Goal: Check status: Check status

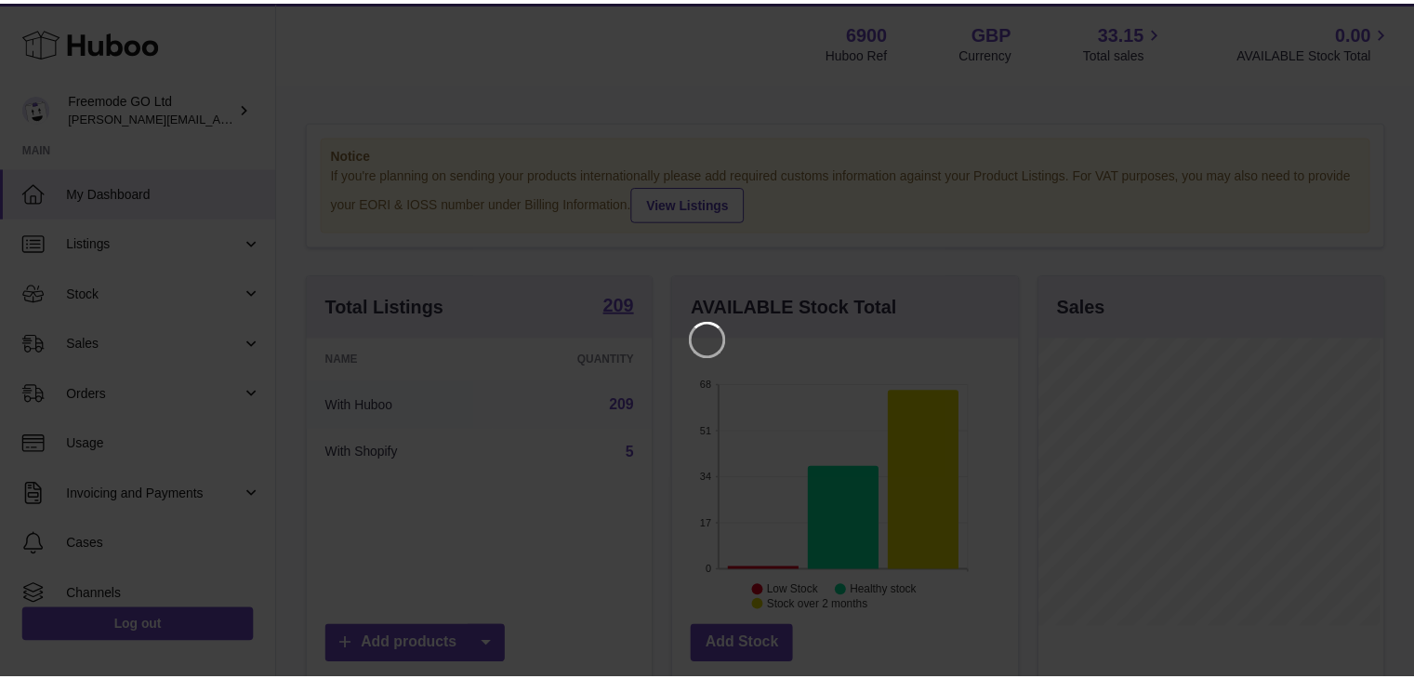
scroll to position [290, 349]
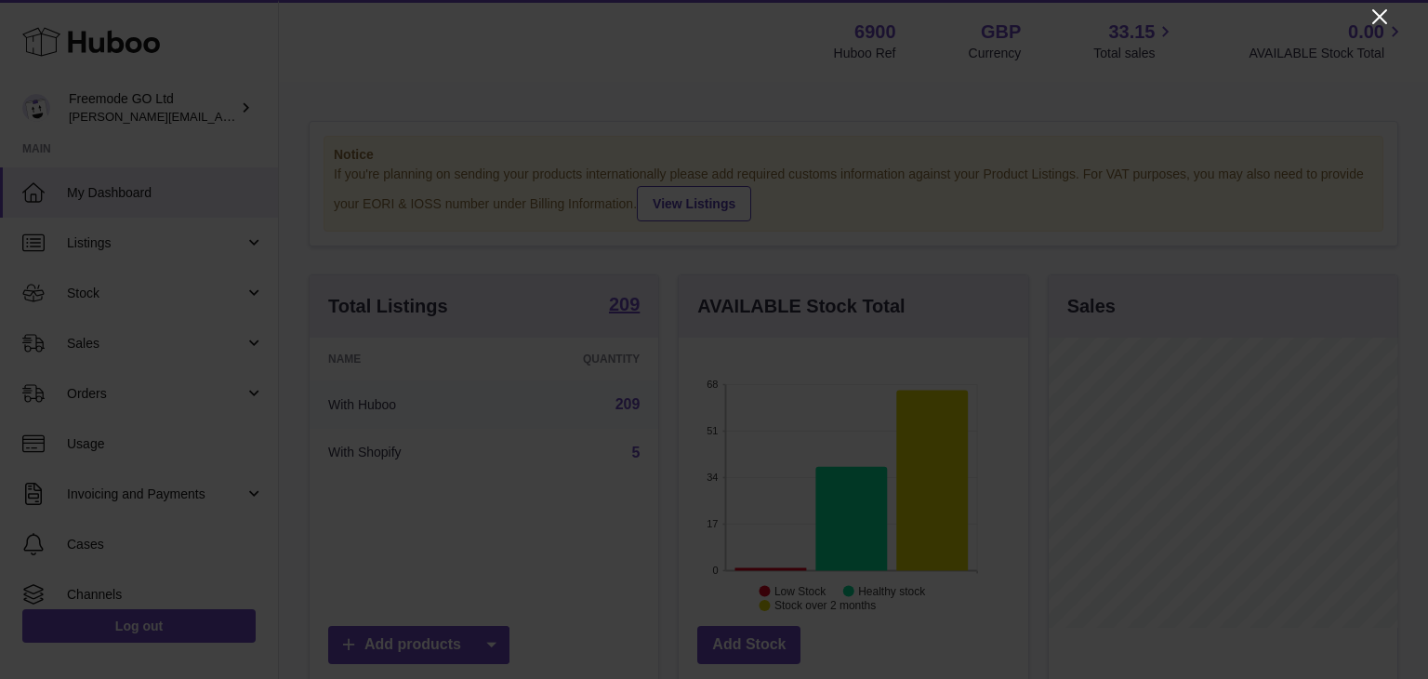
click at [1373, 23] on icon "Close" at bounding box center [1380, 17] width 22 height 22
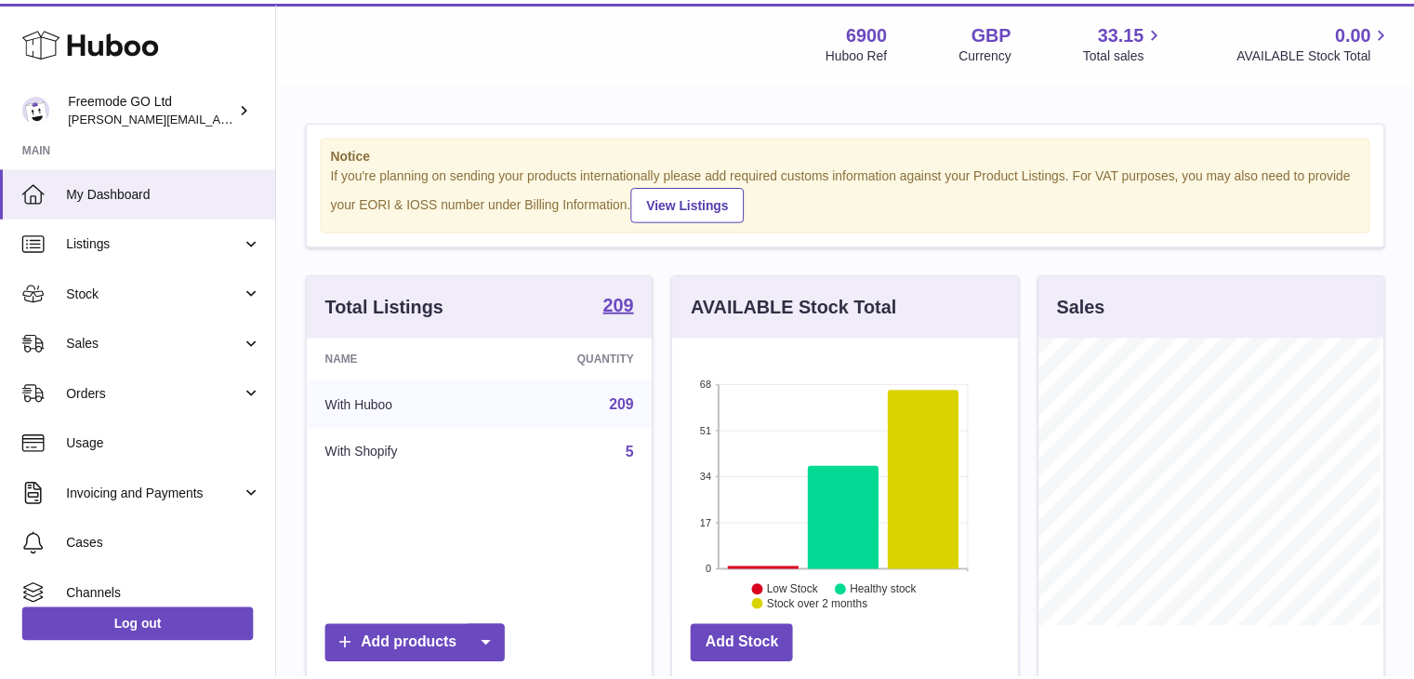
scroll to position [929605, 929550]
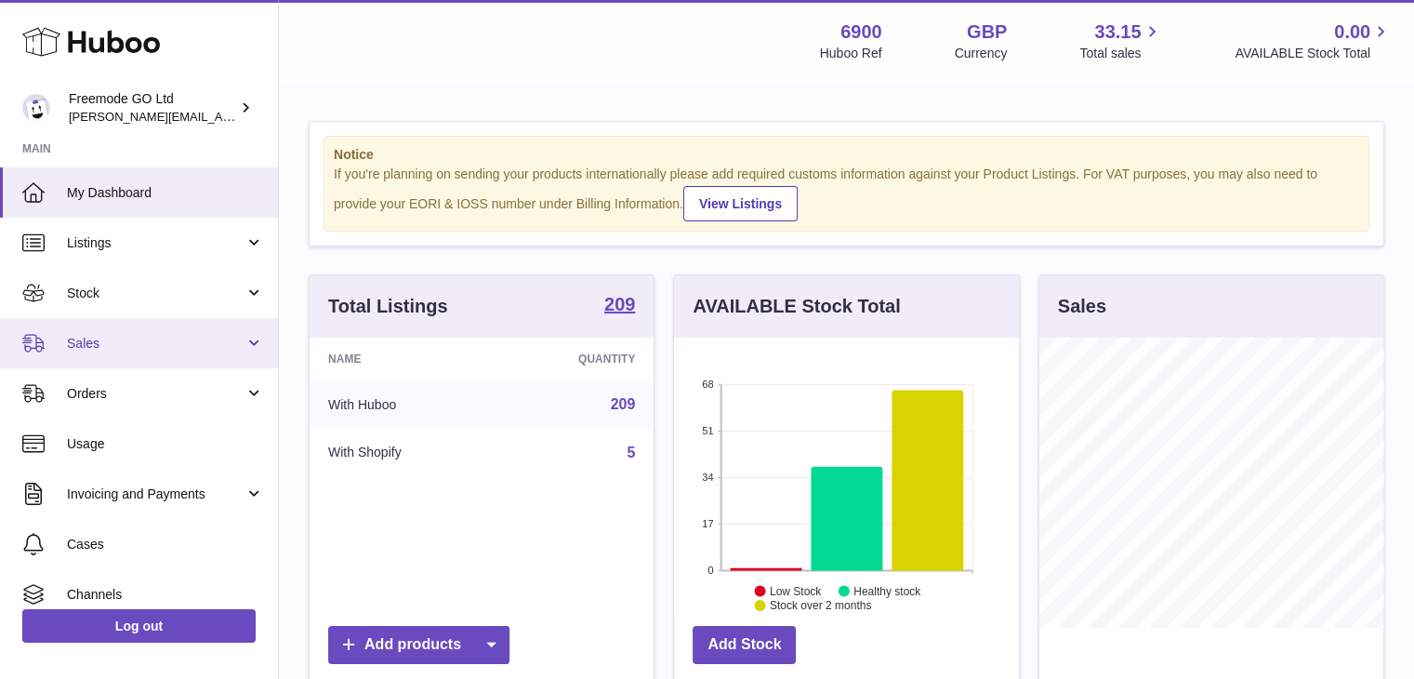
click at [153, 358] on link "Sales" at bounding box center [139, 343] width 278 height 50
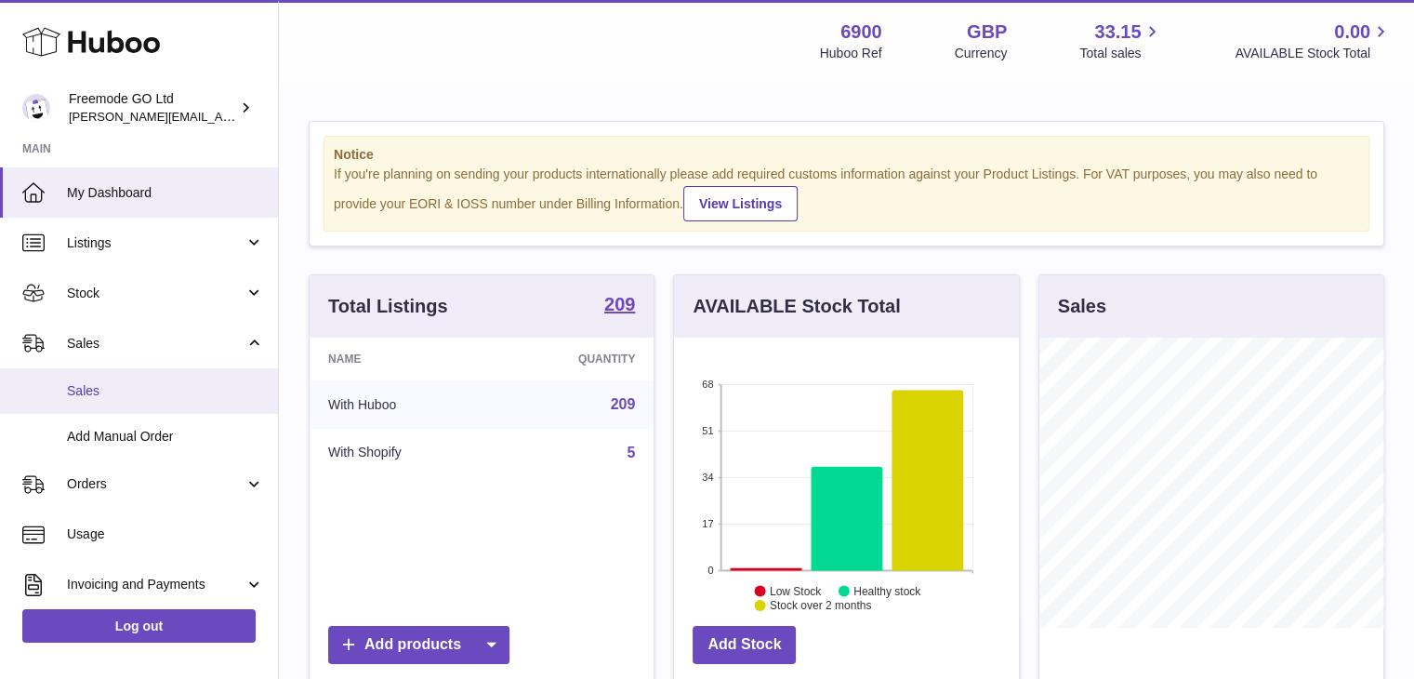
click at [144, 382] on span "Sales" at bounding box center [165, 391] width 197 height 18
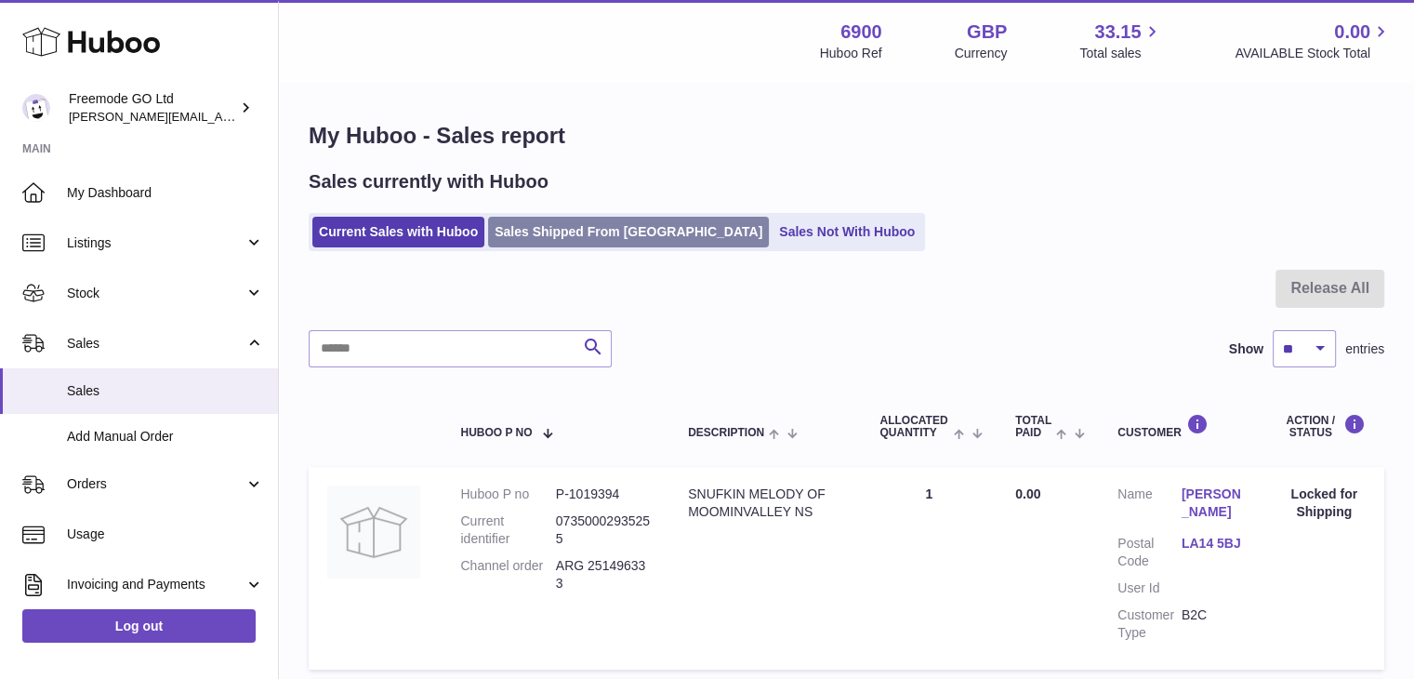
click at [557, 241] on link "Sales Shipped From Huboo" at bounding box center [628, 232] width 281 height 31
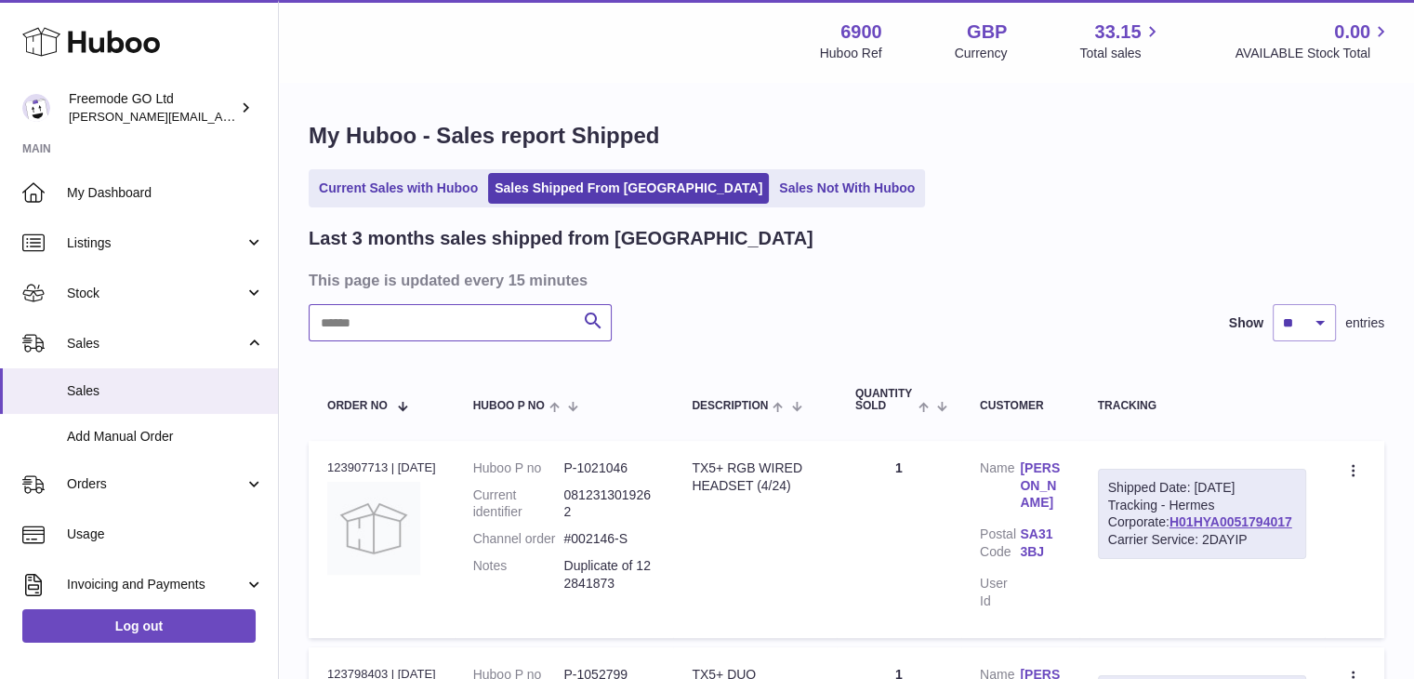
click at [450, 338] on input "text" at bounding box center [460, 322] width 303 height 37
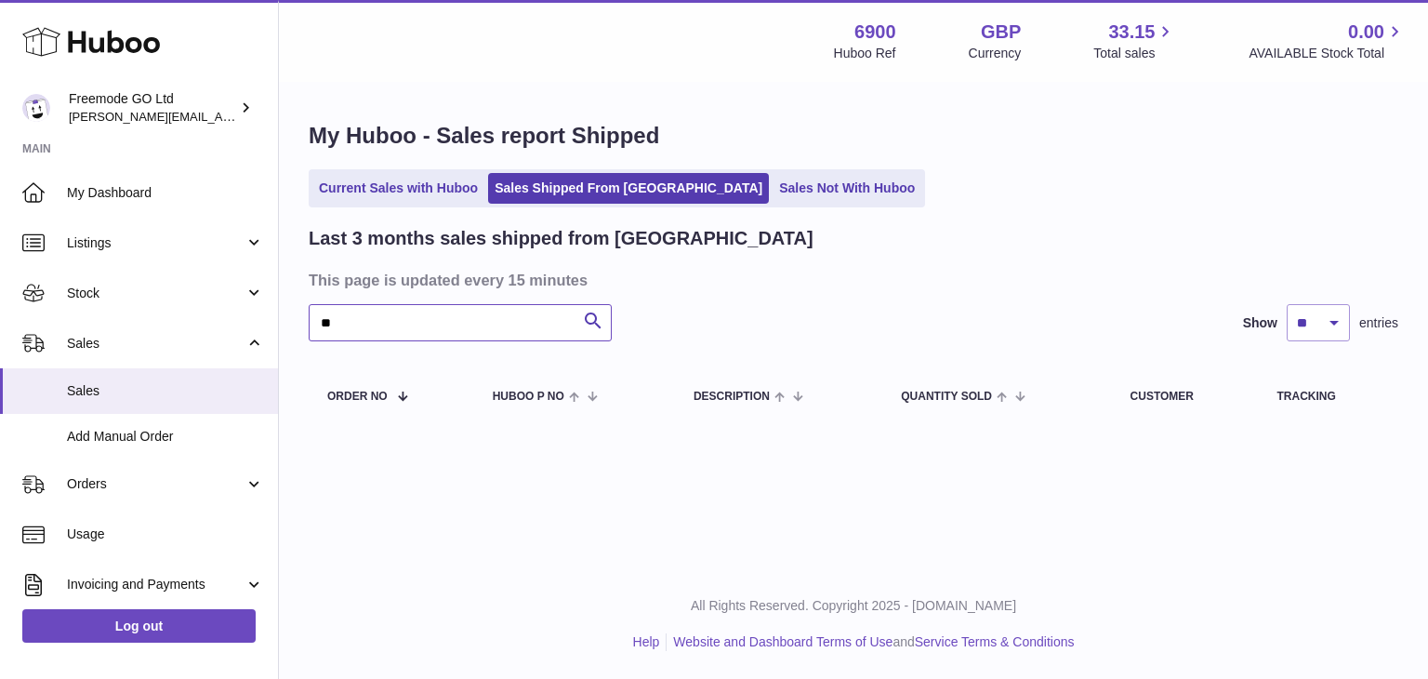
type input "*"
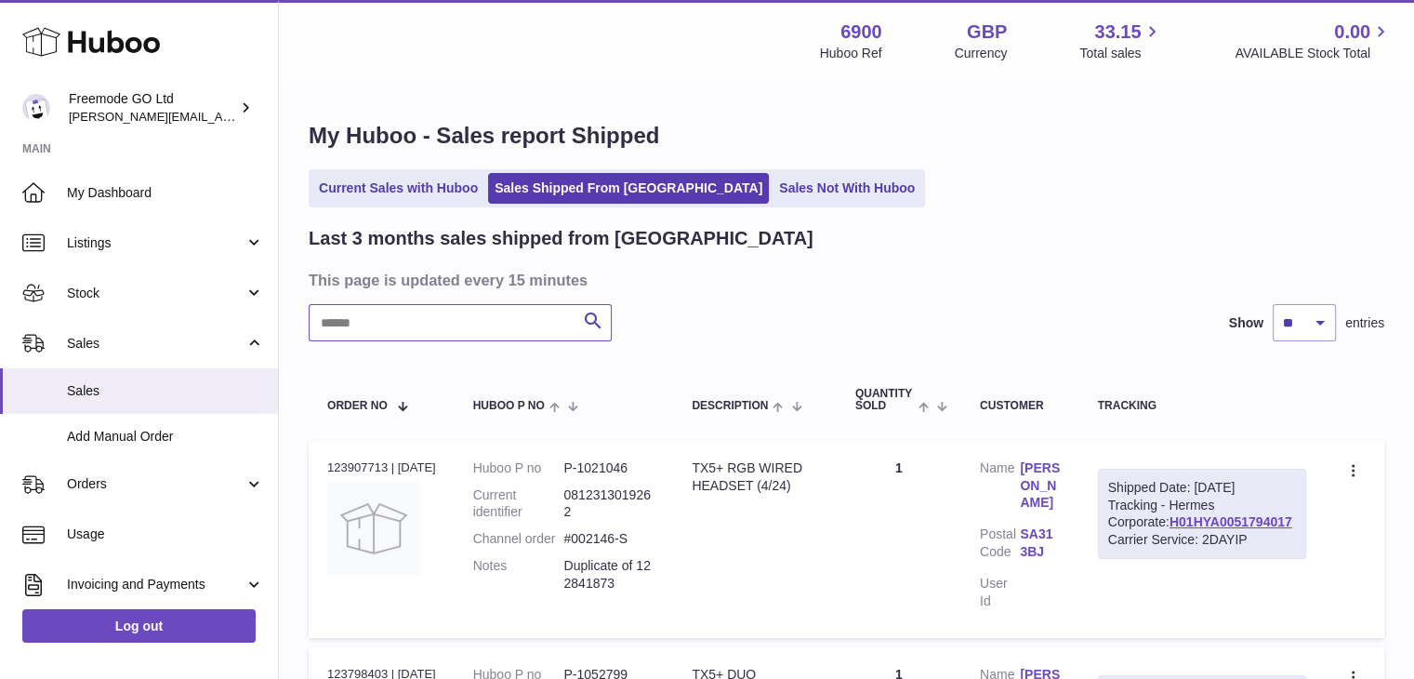
click at [476, 318] on input "text" at bounding box center [460, 322] width 303 height 37
paste input "******"
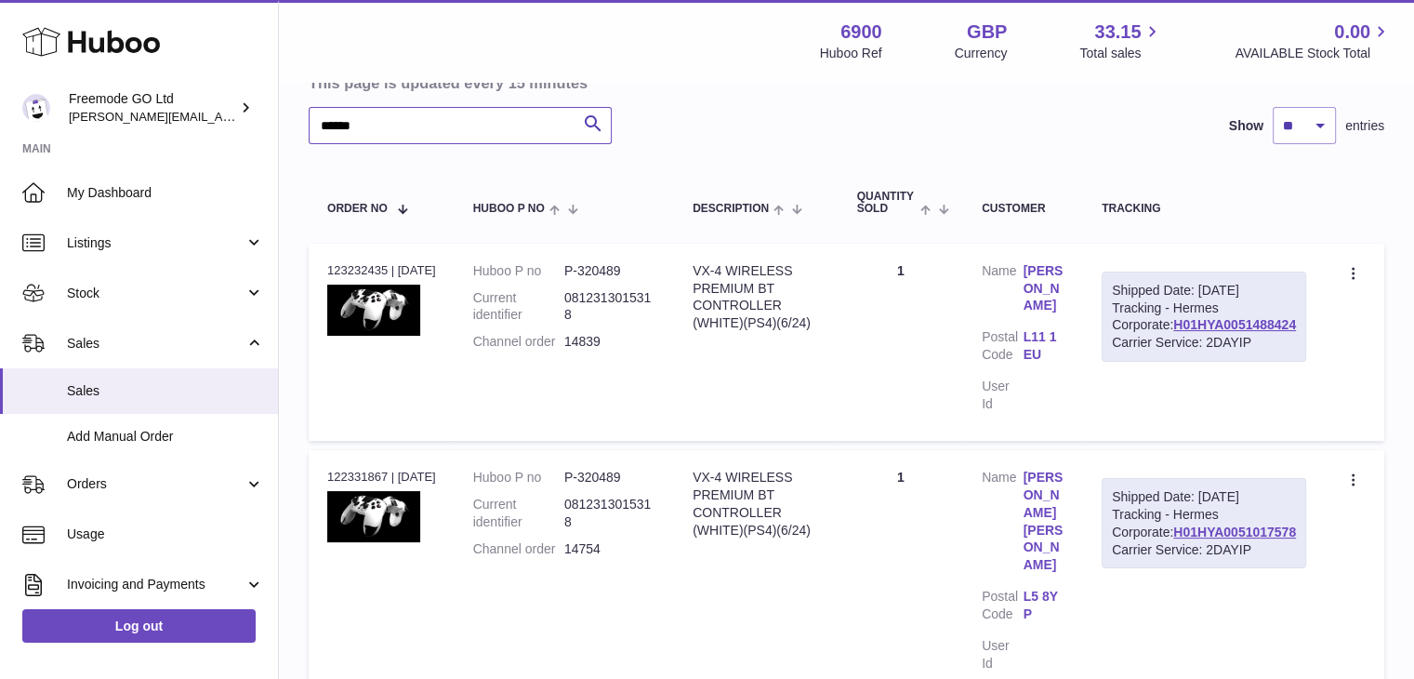
scroll to position [198, 0]
type input "******"
